Goal: Find specific page/section: Find specific page/section

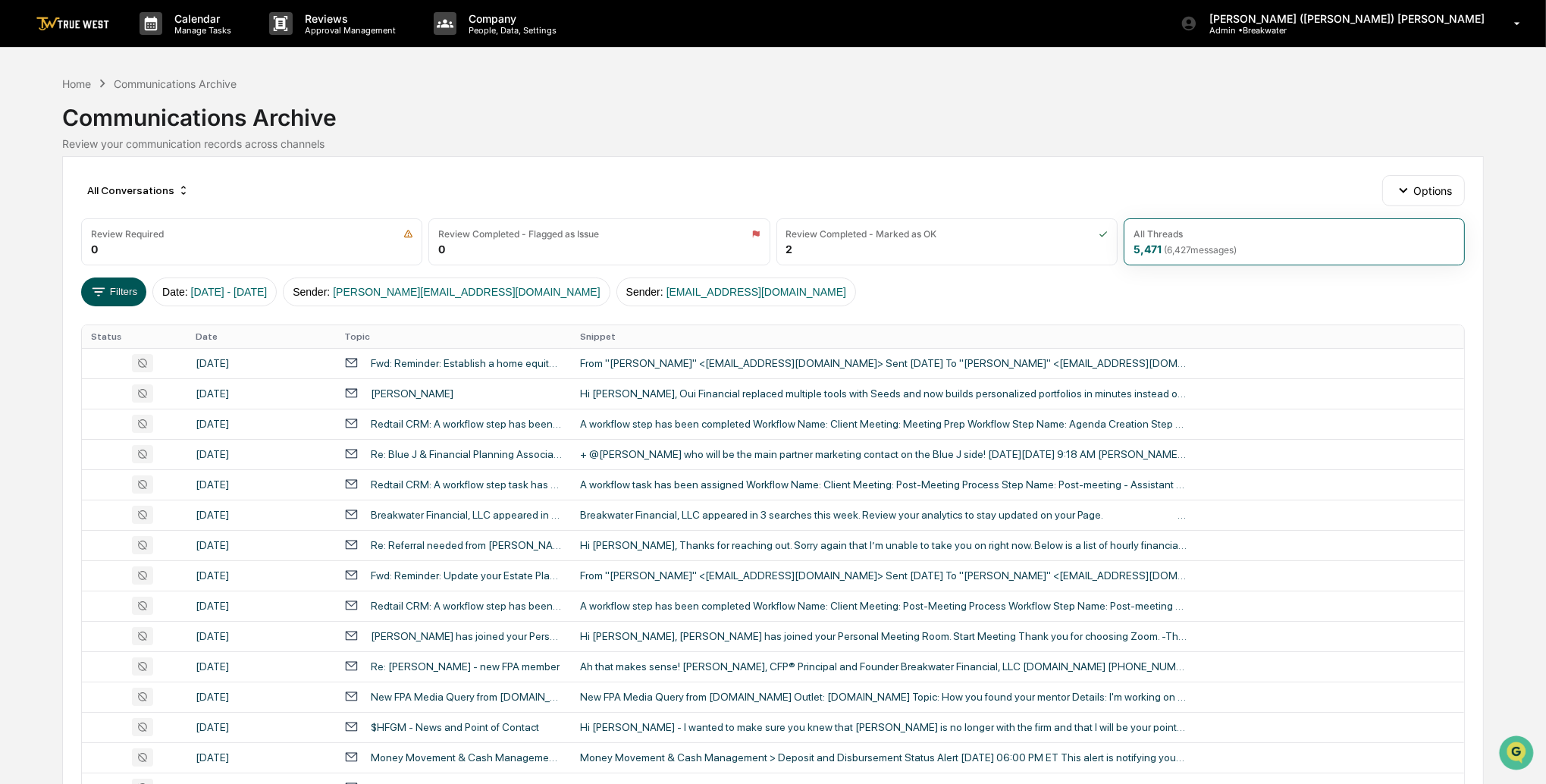
click at [113, 284] on button "Filters" at bounding box center [115, 291] width 66 height 28
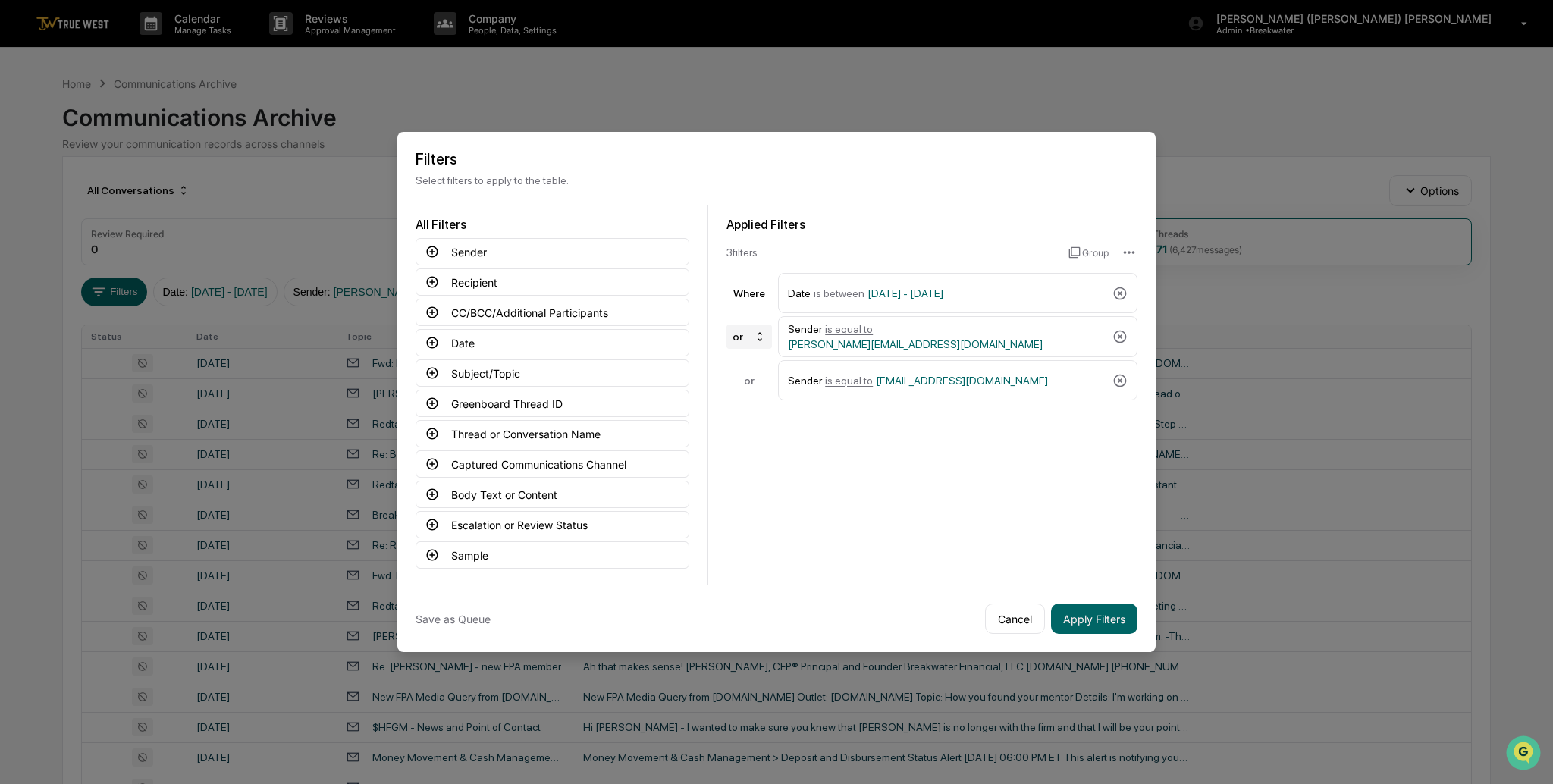
click at [757, 335] on icon at bounding box center [760, 336] width 5 height 8
click at [1046, 331] on div "Sender is equal to [PERSON_NAME][EMAIL_ADDRESS][DOMAIN_NAME]" at bounding box center [947, 337] width 318 height 28
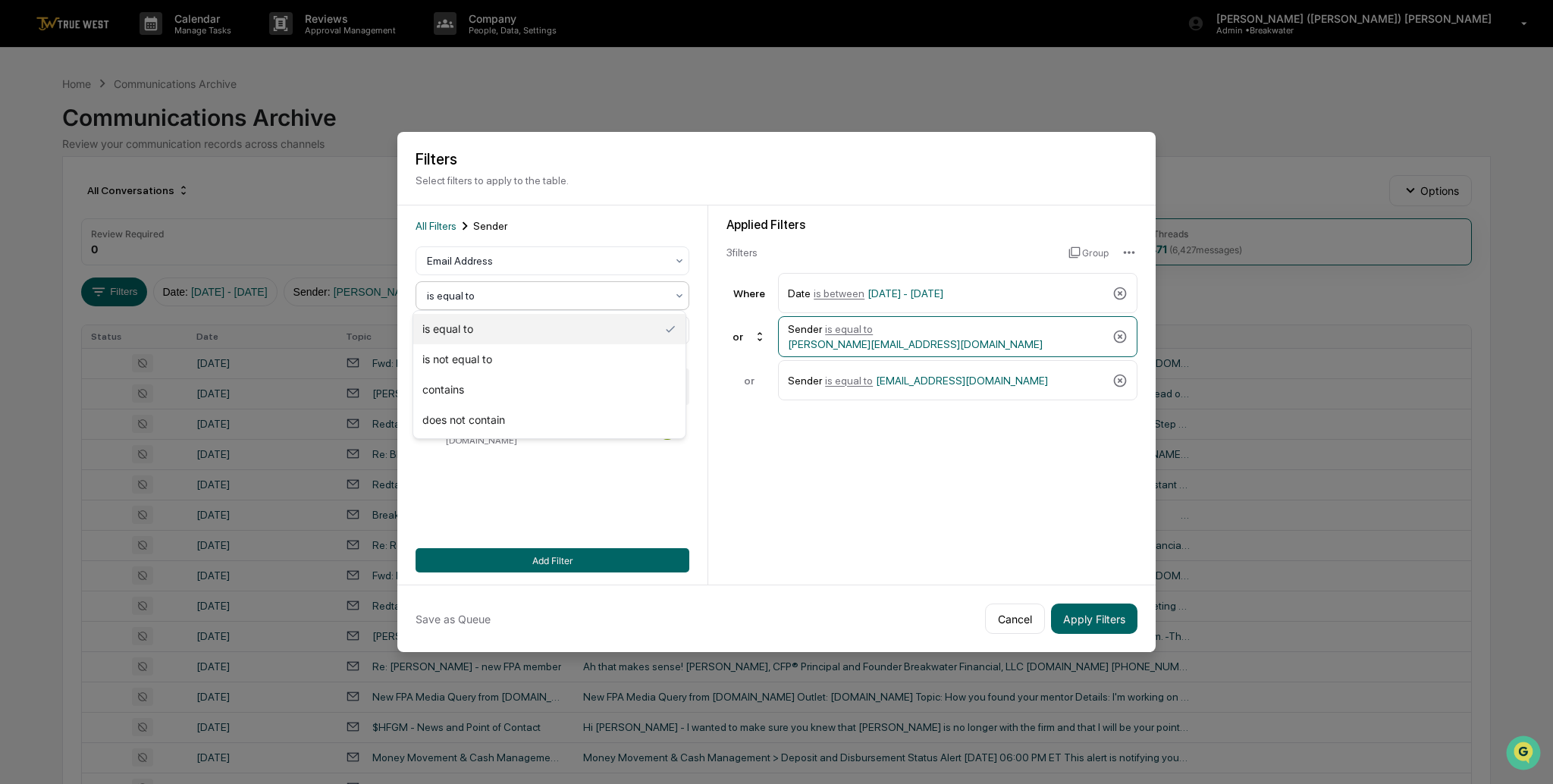
click at [474, 293] on div at bounding box center [546, 296] width 239 height 15
click at [457, 390] on div "contains" at bounding box center [549, 389] width 272 height 30
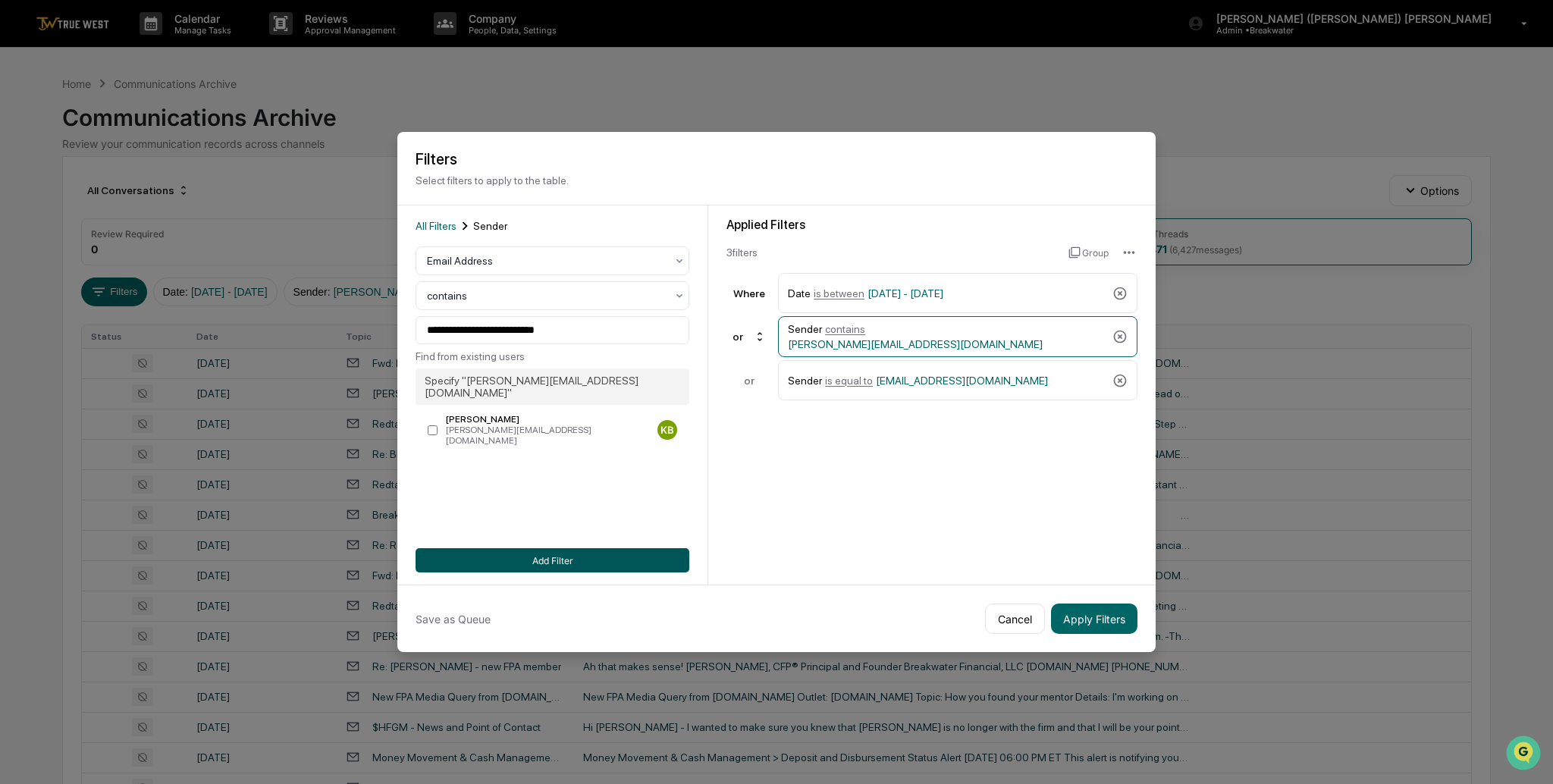
click at [544, 562] on button "Add Filter" at bounding box center [552, 560] width 274 height 25
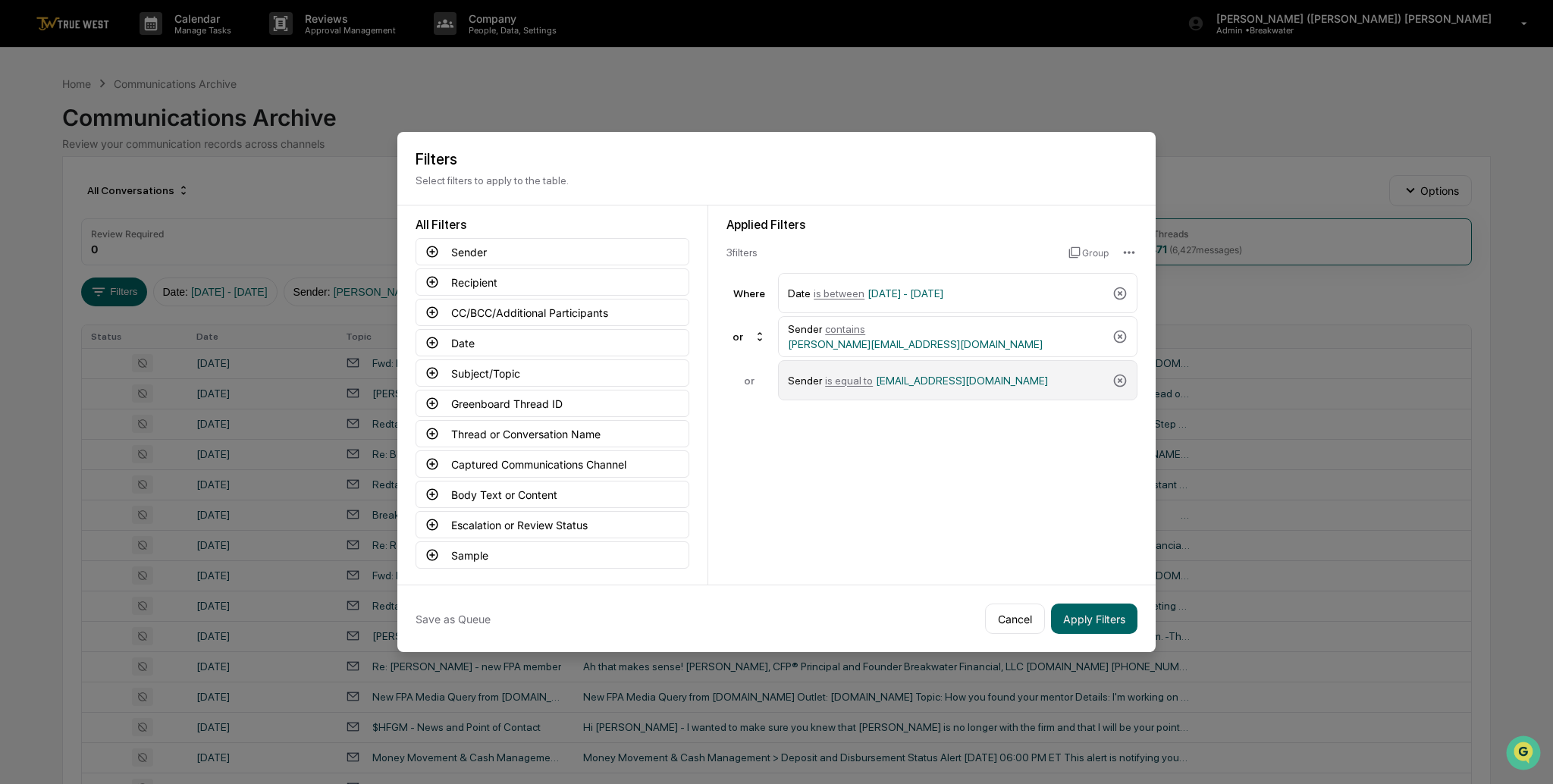
click at [1067, 377] on div "Sender is equal to [PERSON_NAME][EMAIL_ADDRESS][DOMAIN_NAME]" at bounding box center [947, 380] width 318 height 27
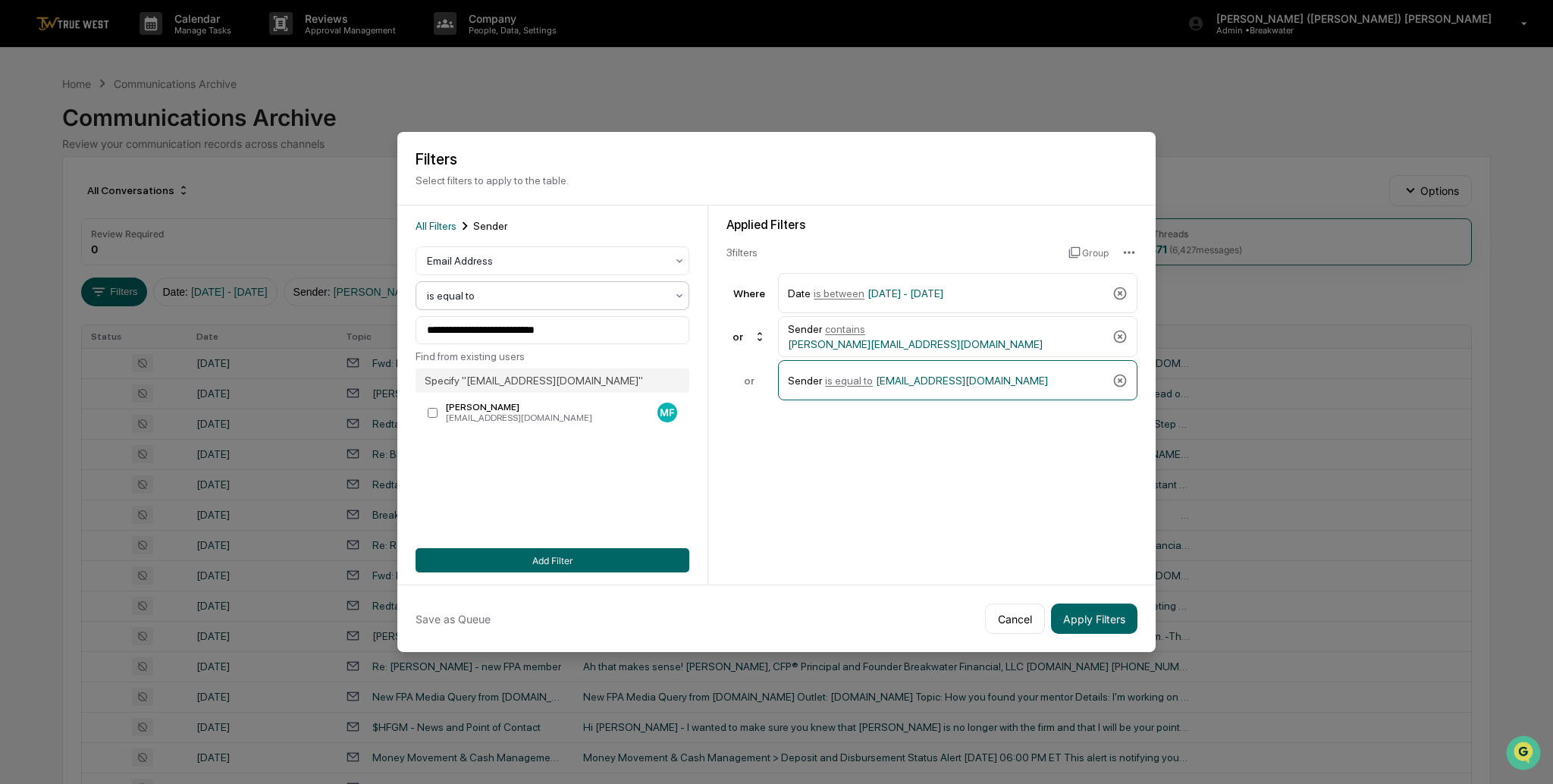
click at [486, 292] on div at bounding box center [546, 296] width 239 height 15
click at [452, 380] on div "contains" at bounding box center [549, 389] width 272 height 30
click at [429, 406] on label "[PERSON_NAME] [PERSON_NAME][EMAIL_ADDRESS][DOMAIN_NAME] MF" at bounding box center [552, 413] width 274 height 28
click at [566, 564] on button "Add Filter" at bounding box center [552, 560] width 274 height 25
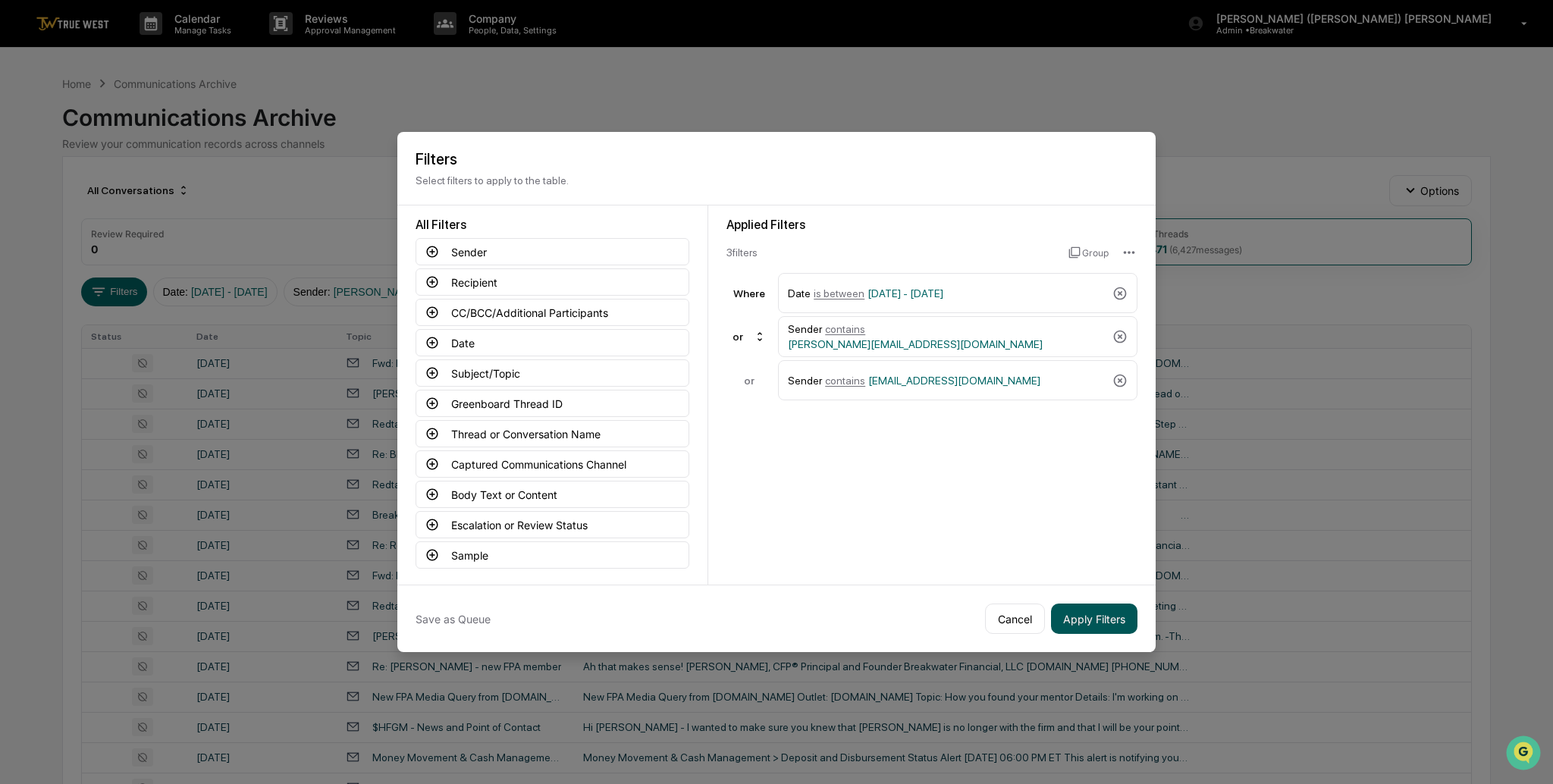
click at [1108, 611] on button "Apply Filters" at bounding box center [1094, 618] width 86 height 30
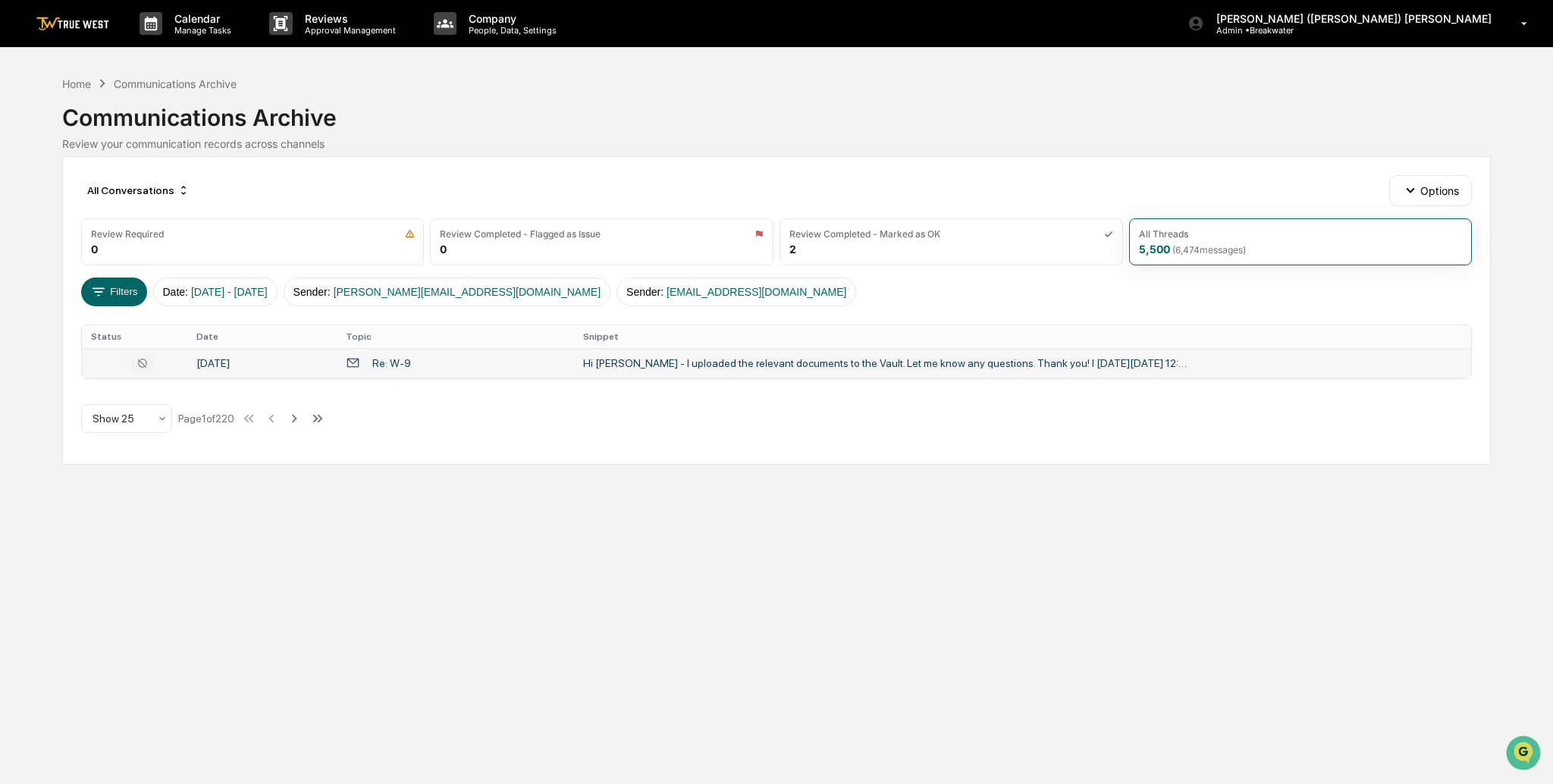
click at [654, 363] on div "Hi [PERSON_NAME] - I uploaded the relevant documents to the Vault. Let me know …" at bounding box center [886, 363] width 607 height 12
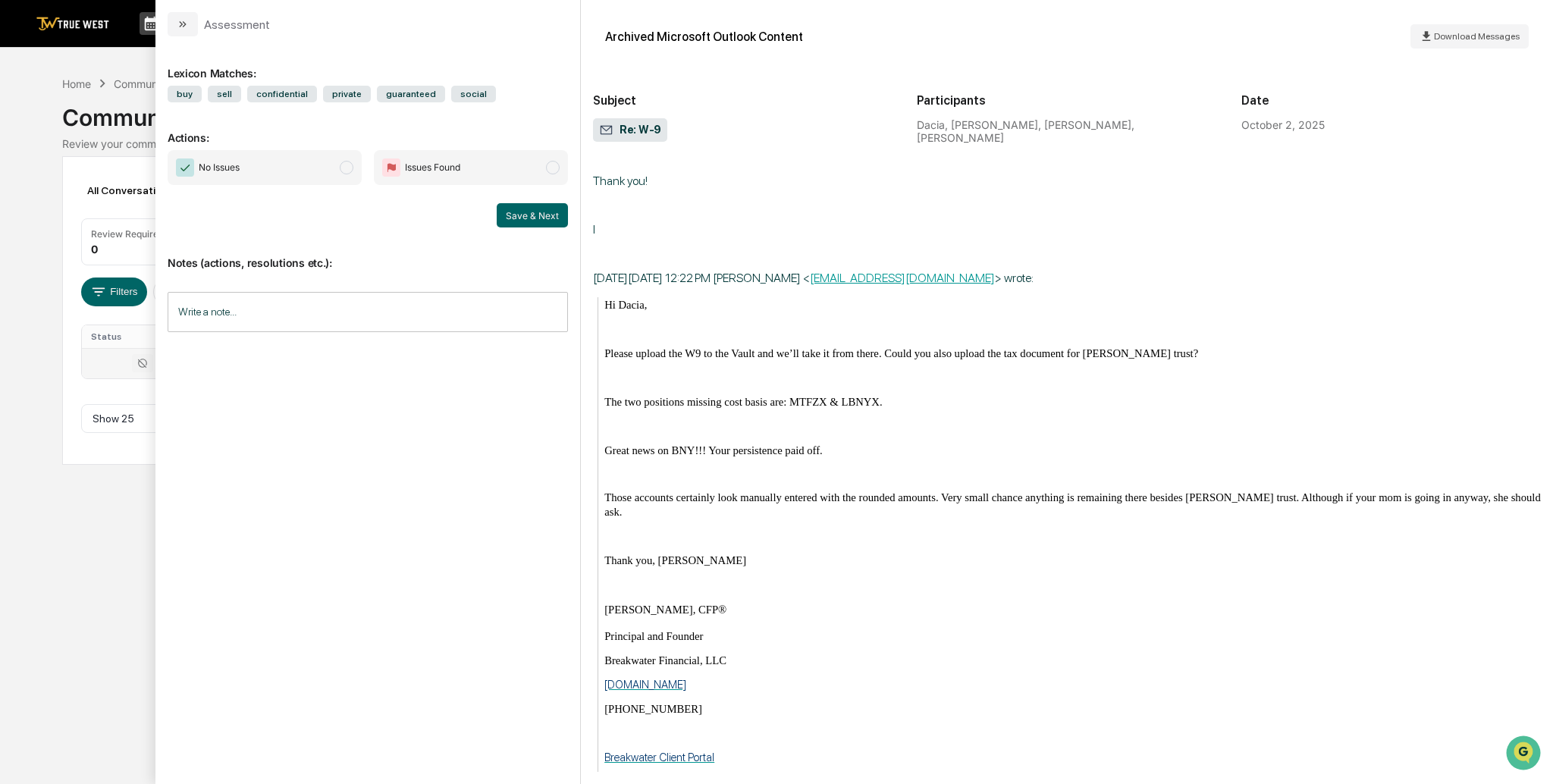
scroll to position [1046, 0]
click at [125, 526] on div "Calendar Manage Tasks Reviews Approval Management Company People, Data, Setting…" at bounding box center [776, 392] width 1553 height 784
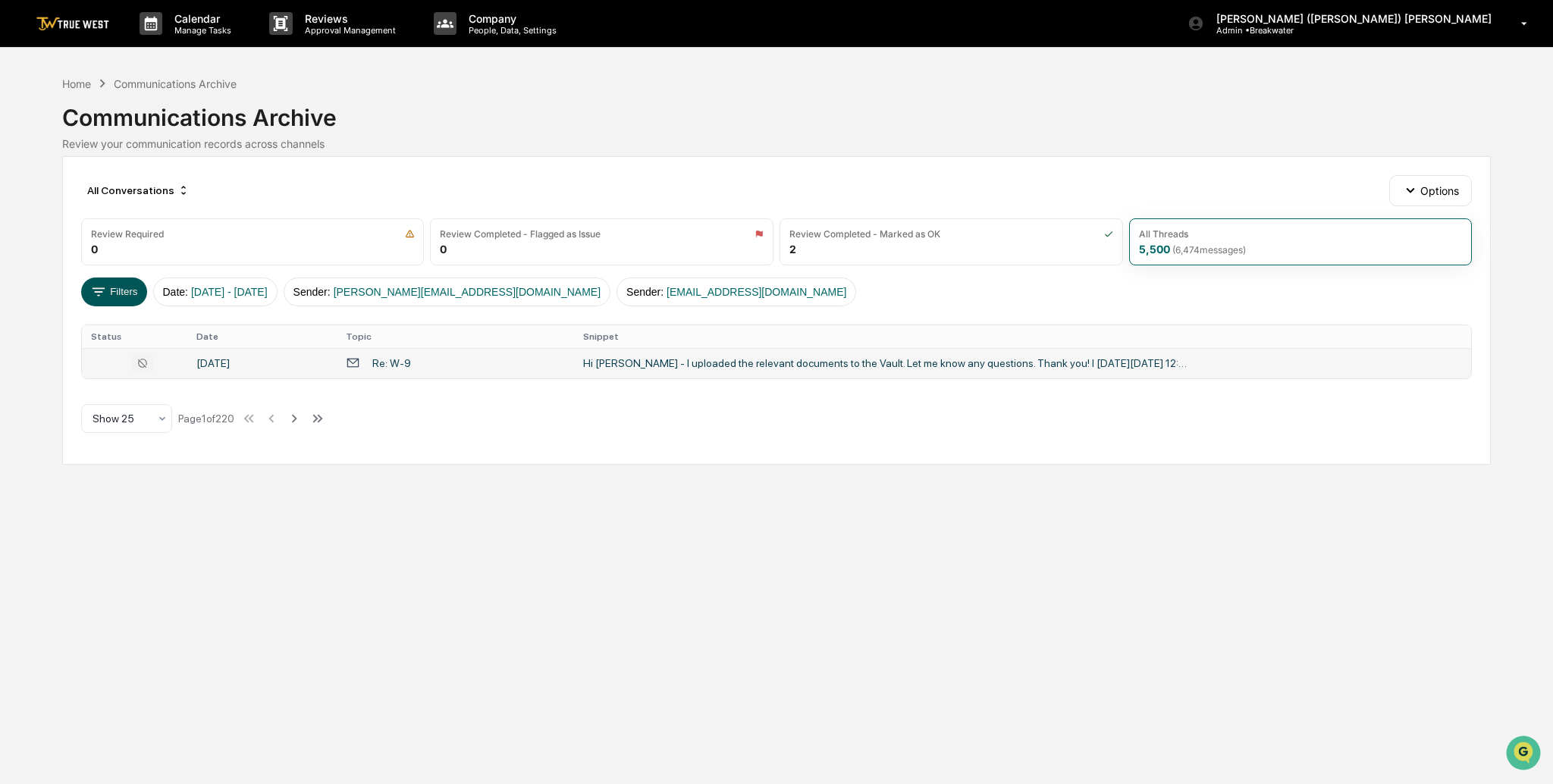
click at [119, 299] on button "Filters" at bounding box center [115, 291] width 66 height 28
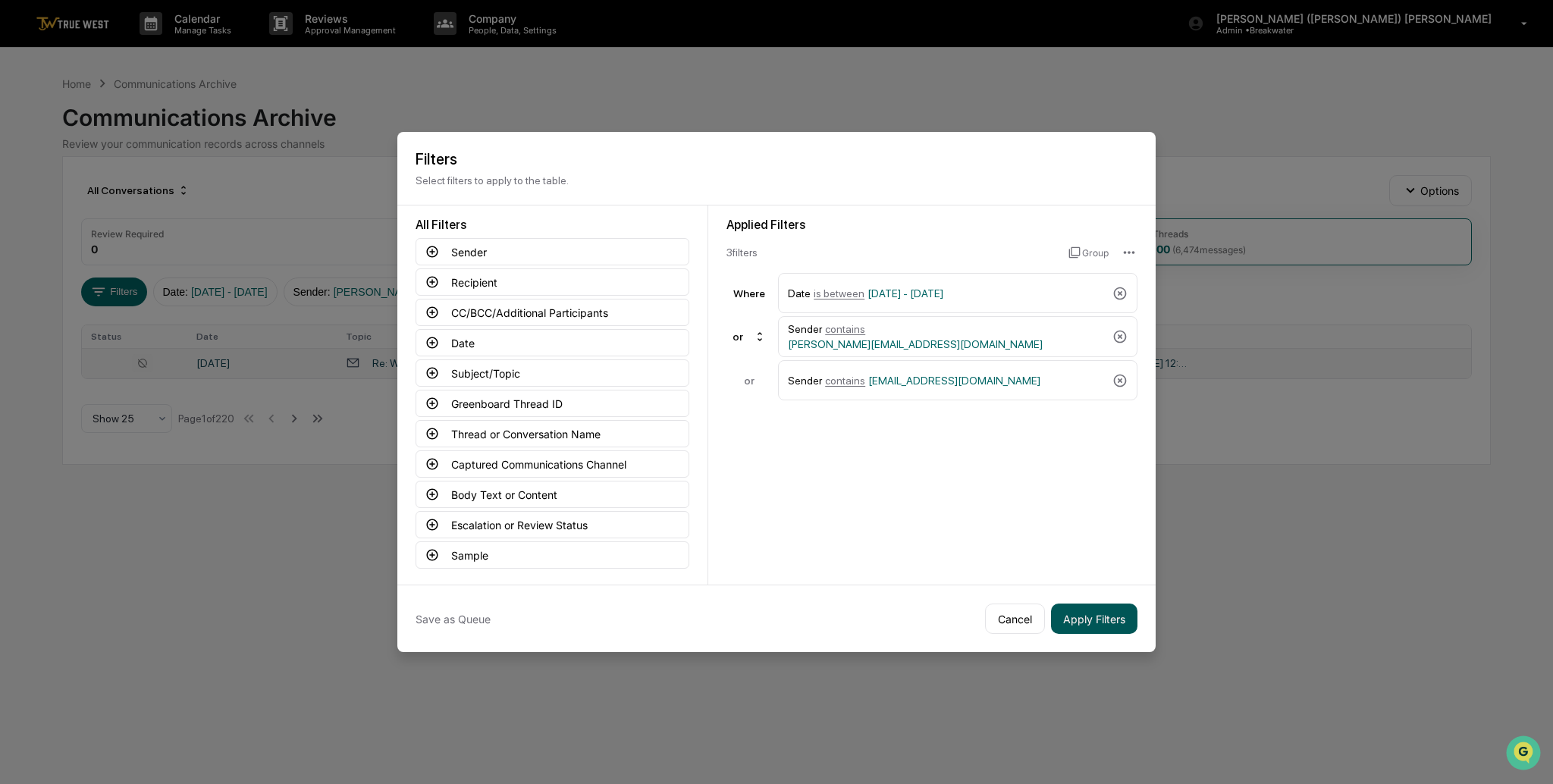
click at [1077, 610] on button "Apply Filters" at bounding box center [1094, 618] width 86 height 30
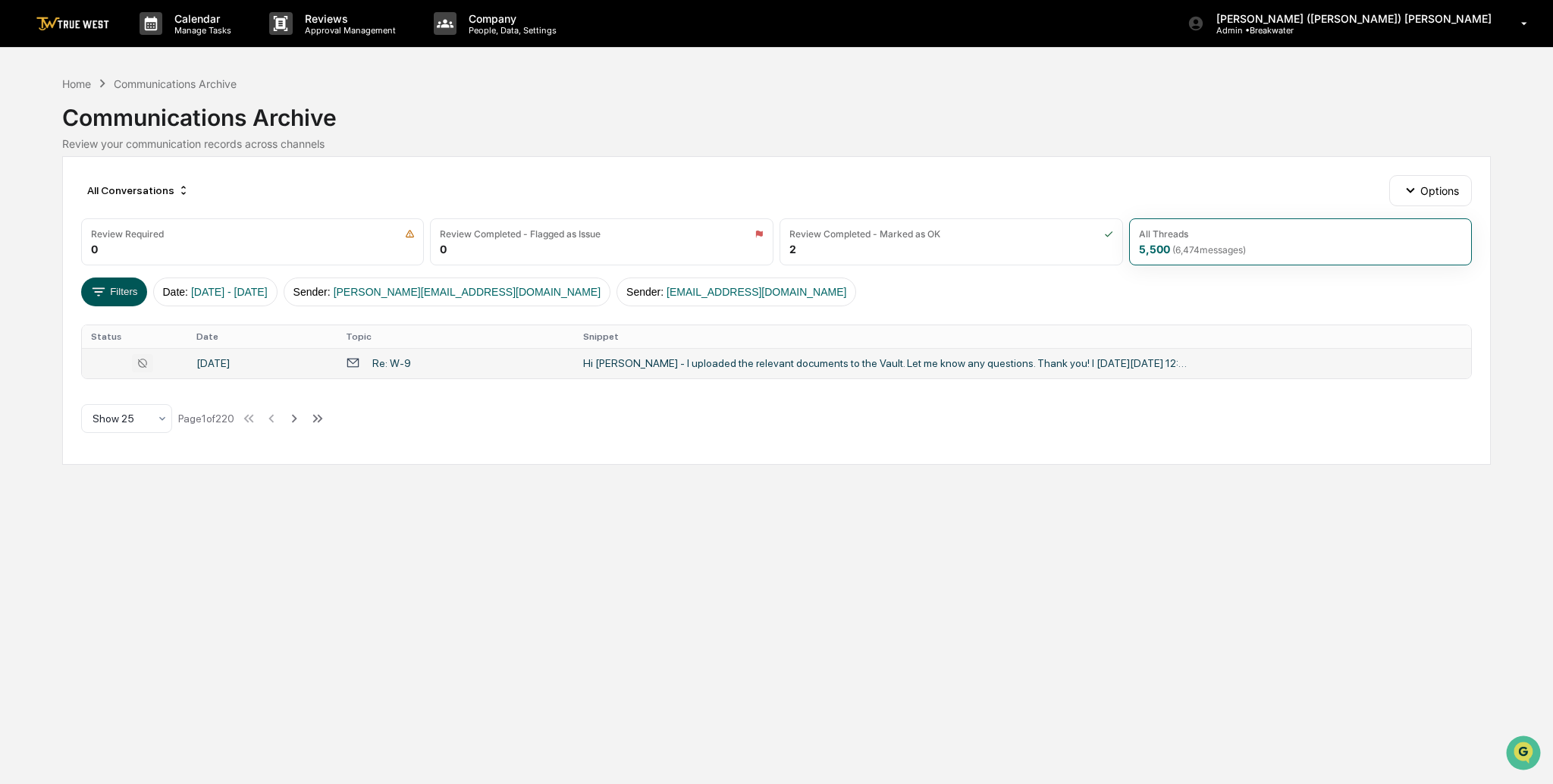
click at [104, 284] on icon at bounding box center [98, 292] width 17 height 17
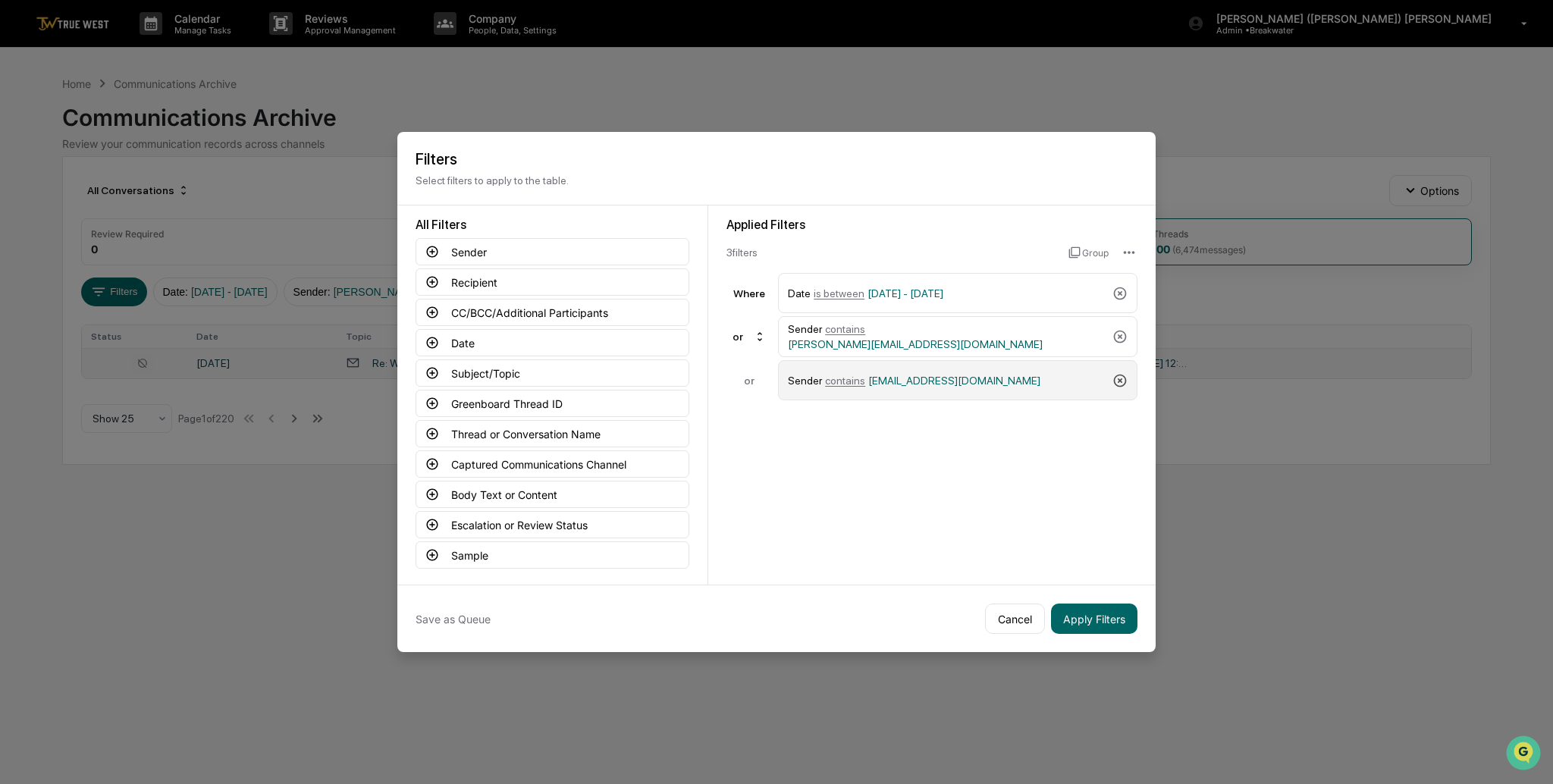
click at [1114, 374] on icon at bounding box center [1120, 380] width 15 height 15
click at [1099, 610] on button "Apply Filters" at bounding box center [1094, 618] width 86 height 30
